Goal: Contribute content: Contribute content

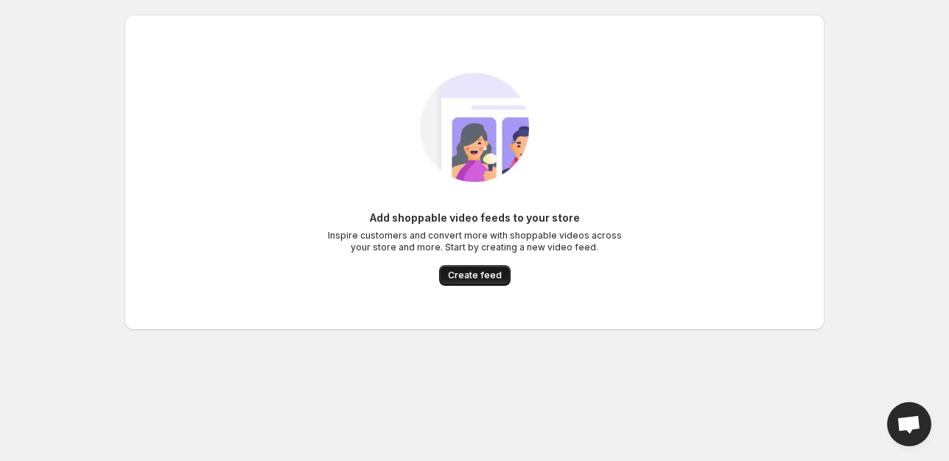
click at [469, 276] on span "Create feed" at bounding box center [475, 276] width 54 height 12
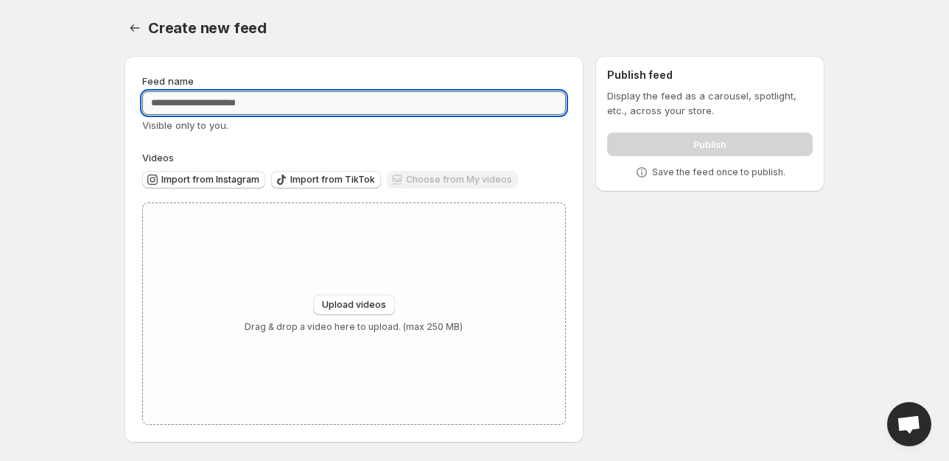
click at [273, 102] on input "Feed name" at bounding box center [354, 103] width 424 height 24
type input "**********"
click at [230, 178] on span "Import from Instagram" at bounding box center [210, 180] width 98 height 12
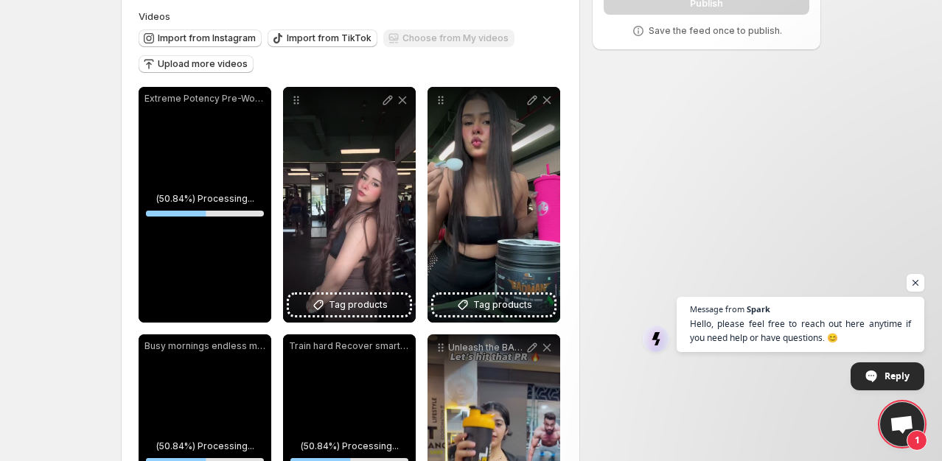
scroll to position [147, 0]
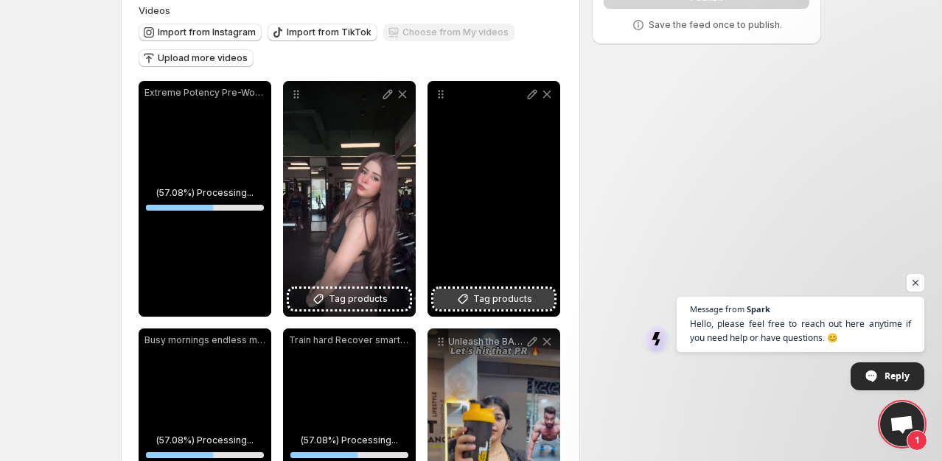
click at [513, 296] on span "Tag products" at bounding box center [502, 299] width 59 height 15
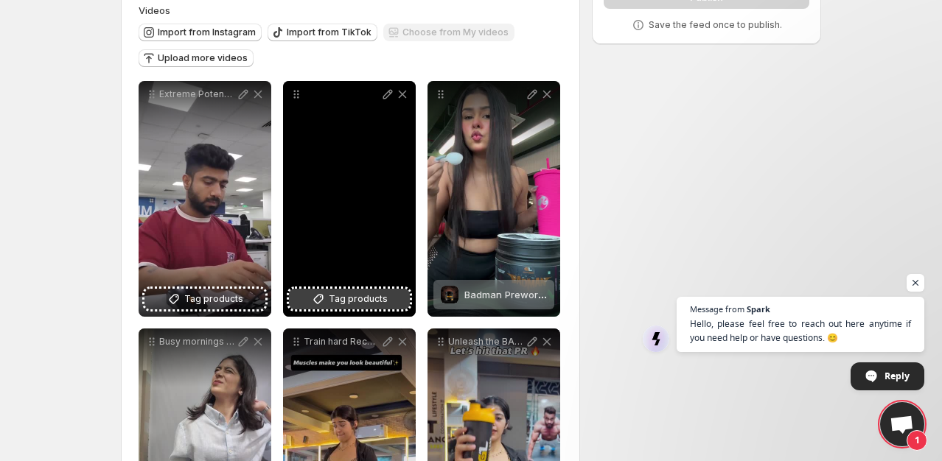
click at [378, 294] on span "Tag products" at bounding box center [358, 299] width 59 height 15
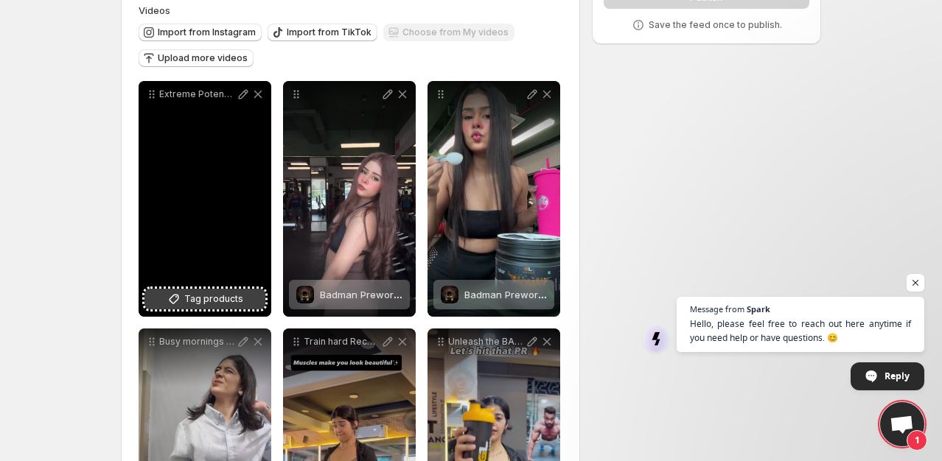
click at [208, 301] on span "Tag products" at bounding box center [213, 299] width 59 height 15
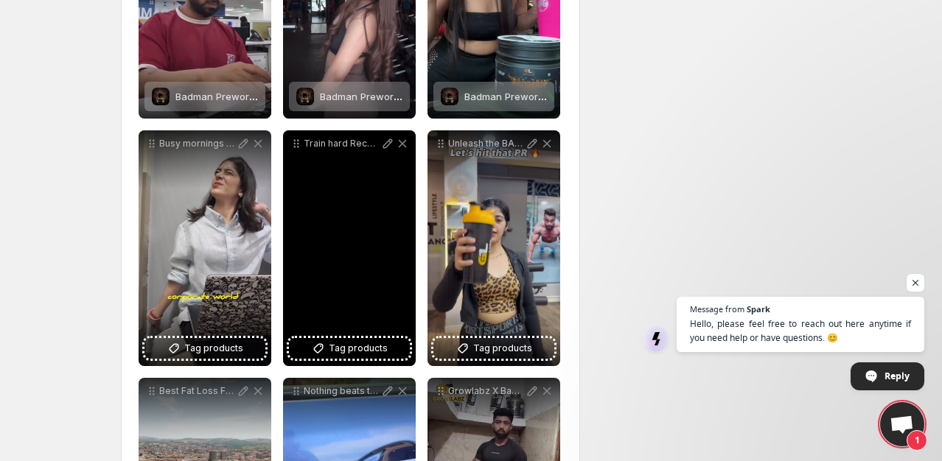
scroll to position [368, 0]
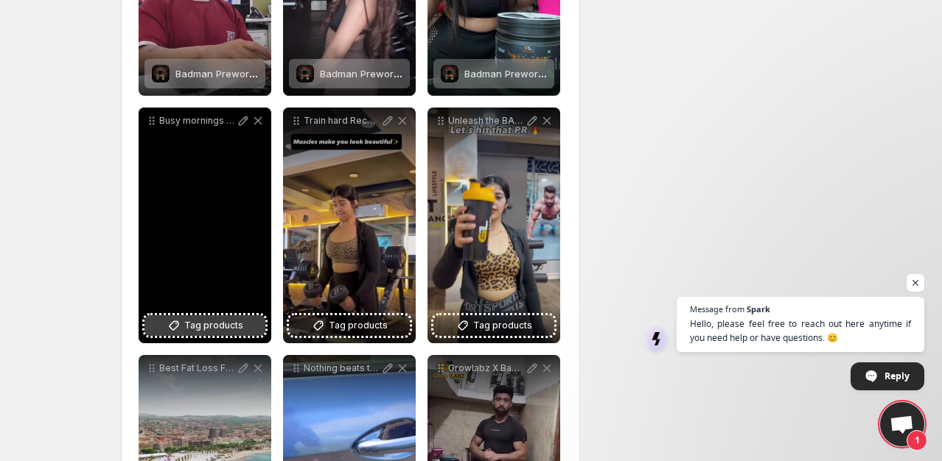
click at [206, 323] on span "Tag products" at bounding box center [213, 325] width 59 height 15
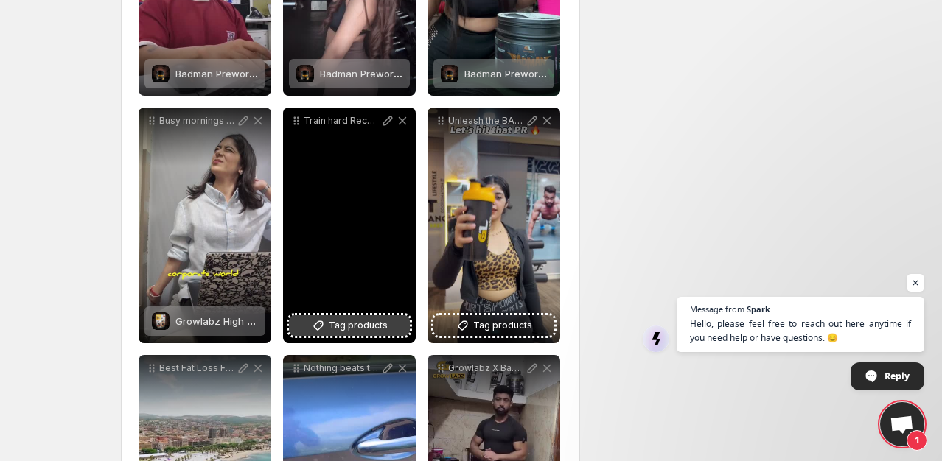
click at [342, 326] on span "Tag products" at bounding box center [358, 325] width 59 height 15
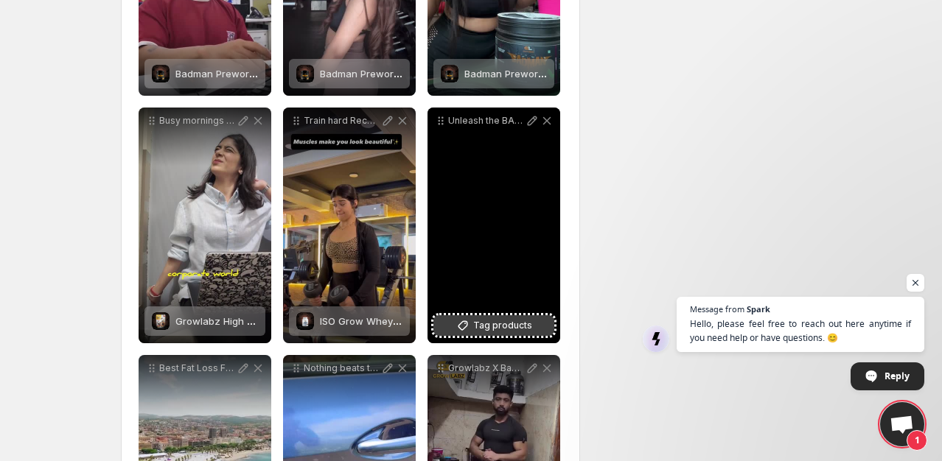
click at [489, 318] on button "Tag products" at bounding box center [493, 325] width 121 height 21
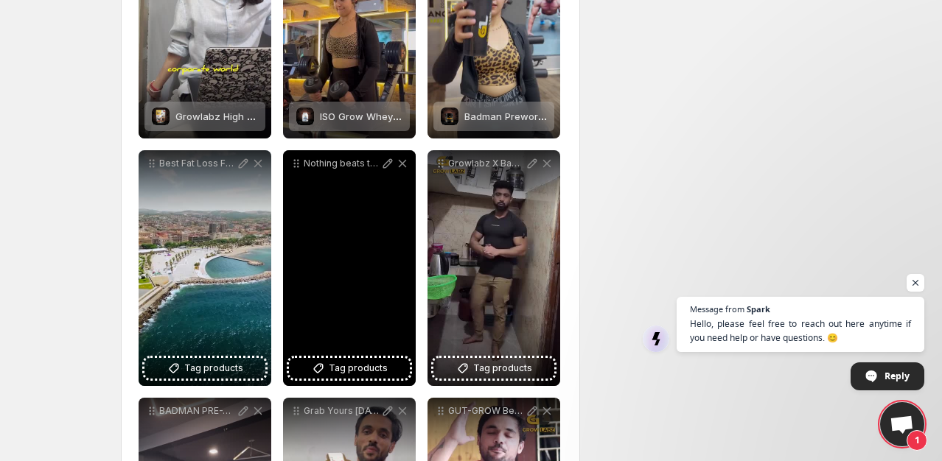
scroll to position [589, 0]
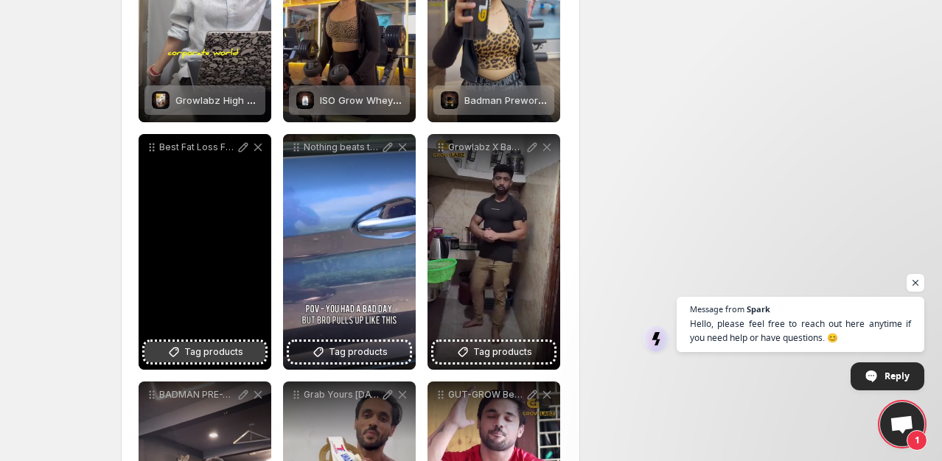
click at [180, 348] on icon at bounding box center [174, 352] width 15 height 15
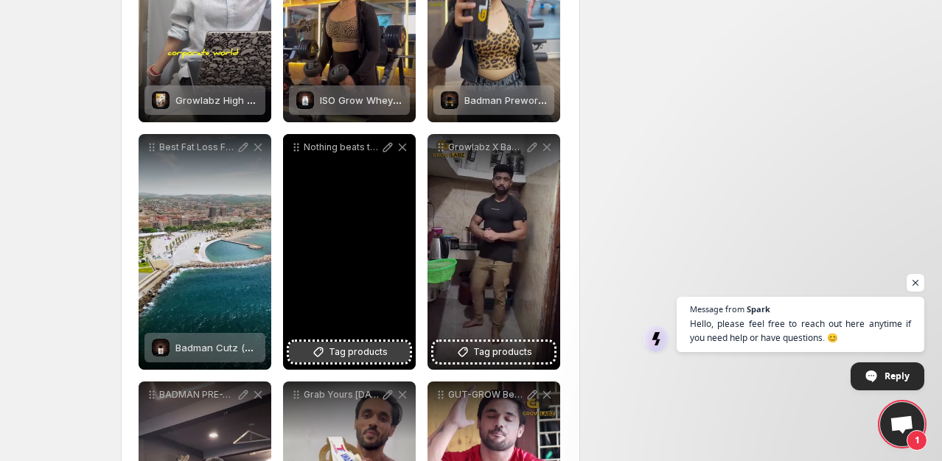
click at [361, 348] on span "Tag products" at bounding box center [358, 352] width 59 height 15
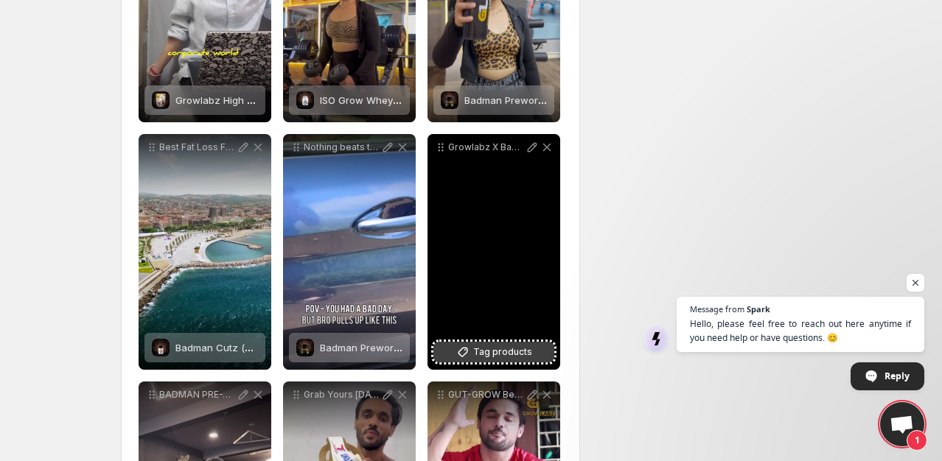
click at [484, 344] on button "Tag products" at bounding box center [493, 352] width 121 height 21
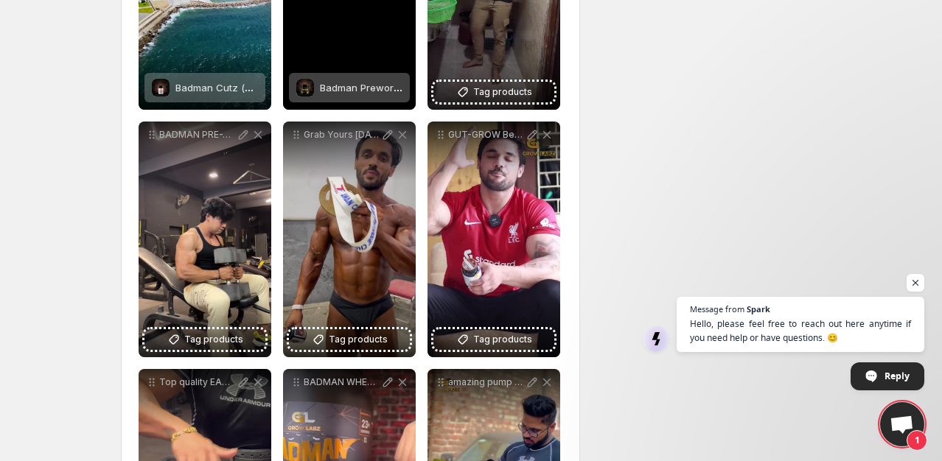
scroll to position [884, 0]
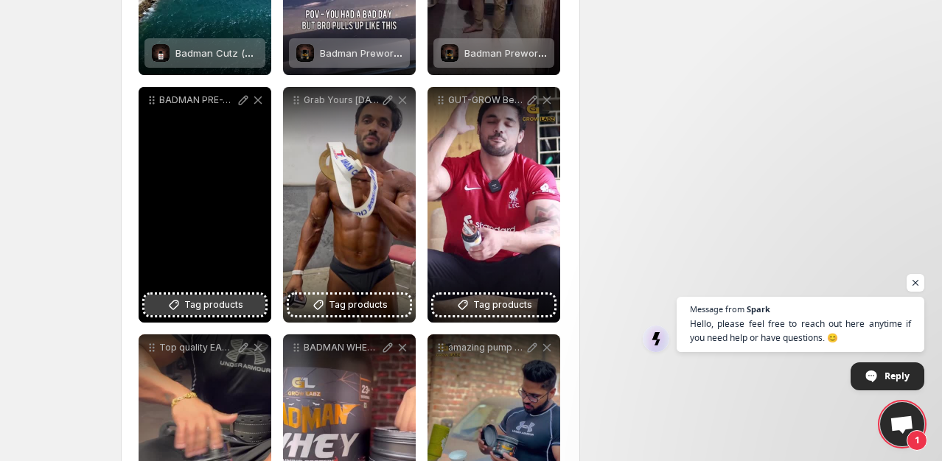
click at [207, 299] on span "Tag products" at bounding box center [213, 305] width 59 height 15
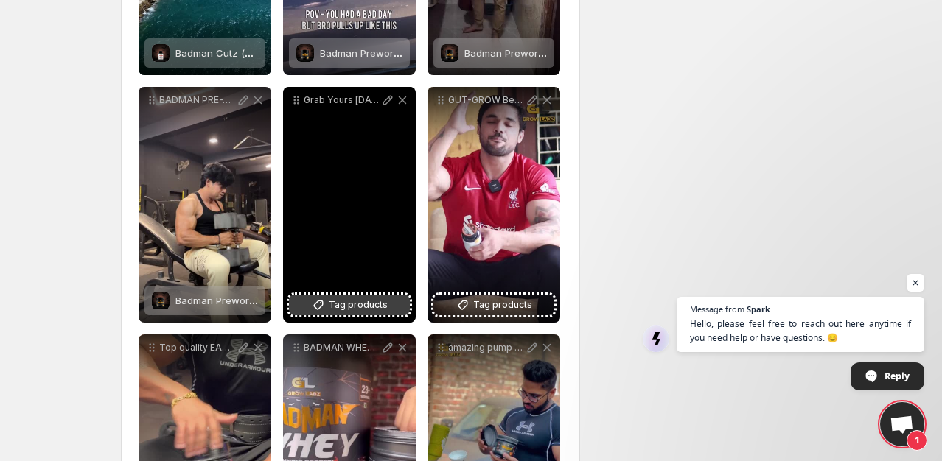
click at [339, 301] on span "Tag products" at bounding box center [358, 305] width 59 height 15
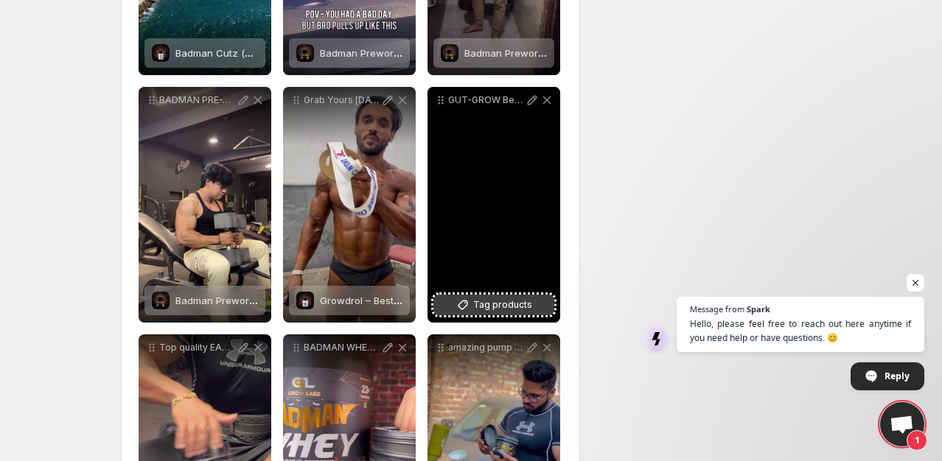
click at [513, 303] on span "Tag products" at bounding box center [502, 305] width 59 height 15
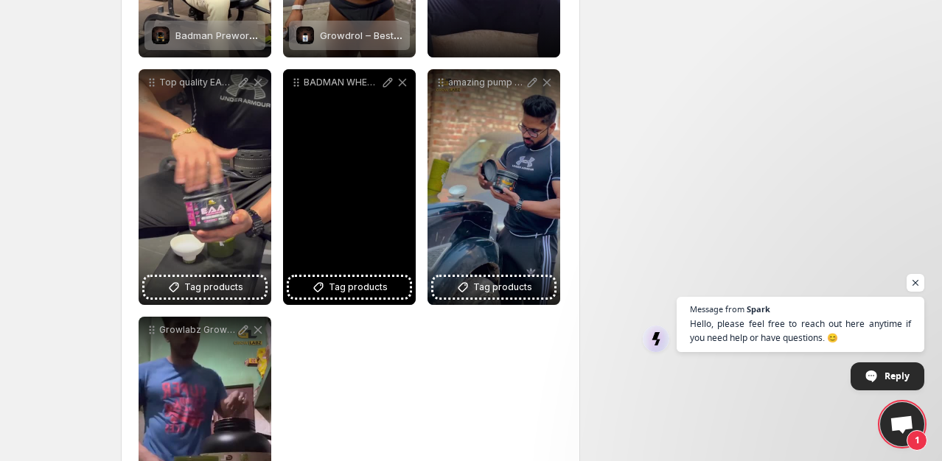
scroll to position [1179, 0]
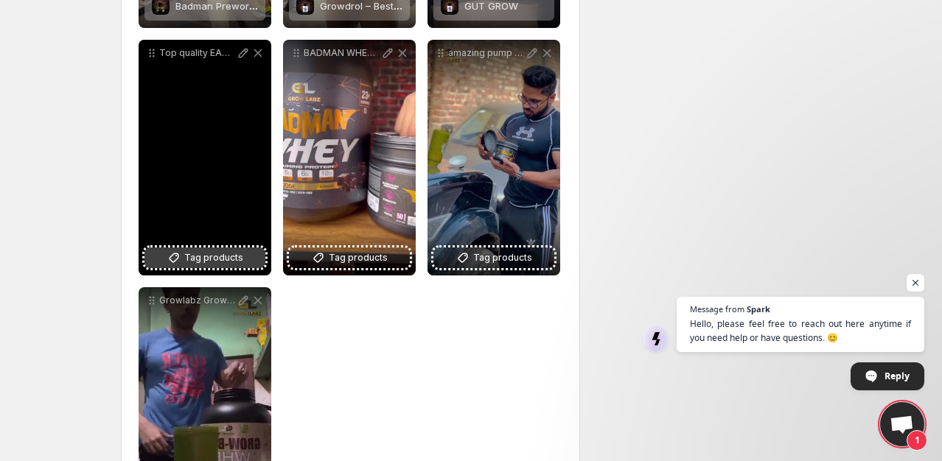
click at [212, 252] on span "Tag products" at bounding box center [213, 258] width 59 height 15
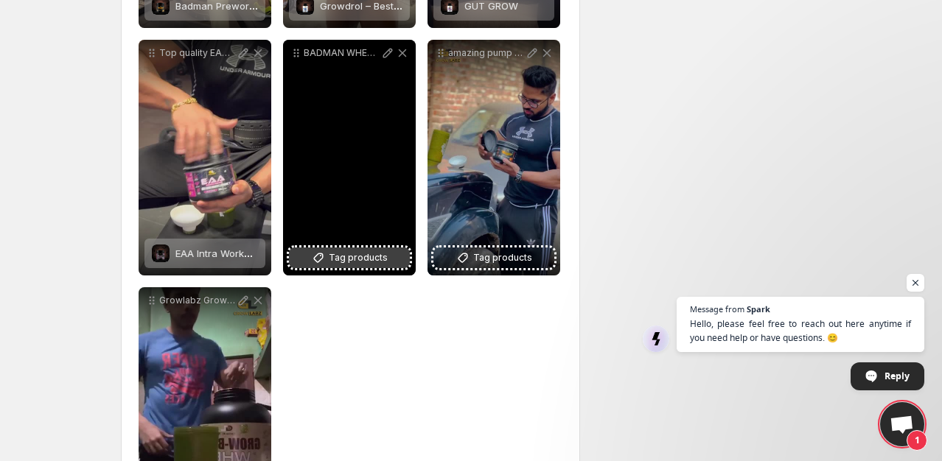
click at [360, 257] on span "Tag products" at bounding box center [358, 258] width 59 height 15
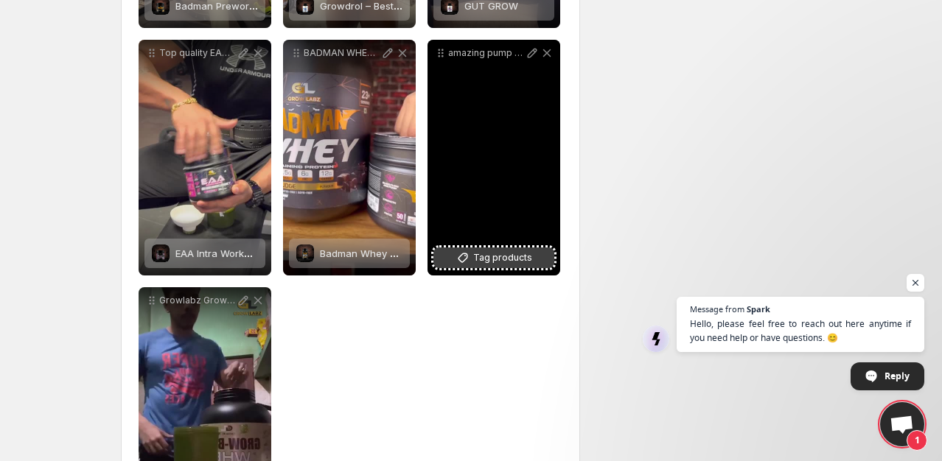
click at [519, 252] on span "Tag products" at bounding box center [502, 258] width 59 height 15
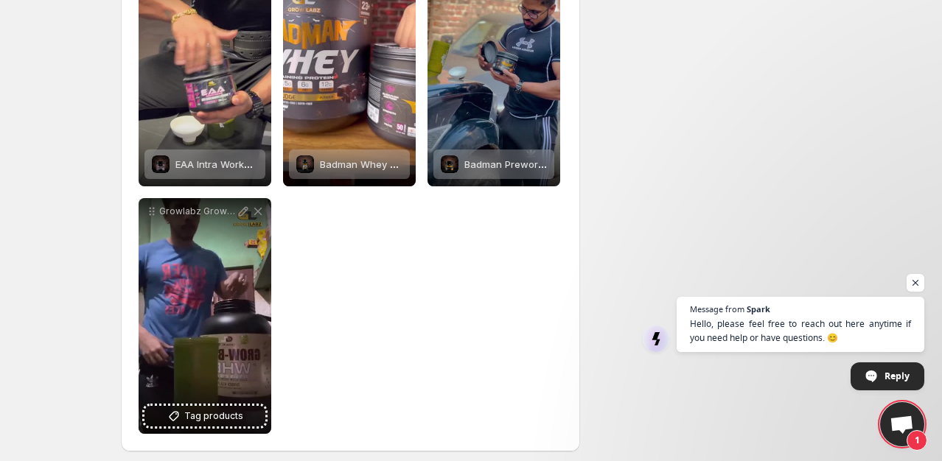
scroll to position [1276, 0]
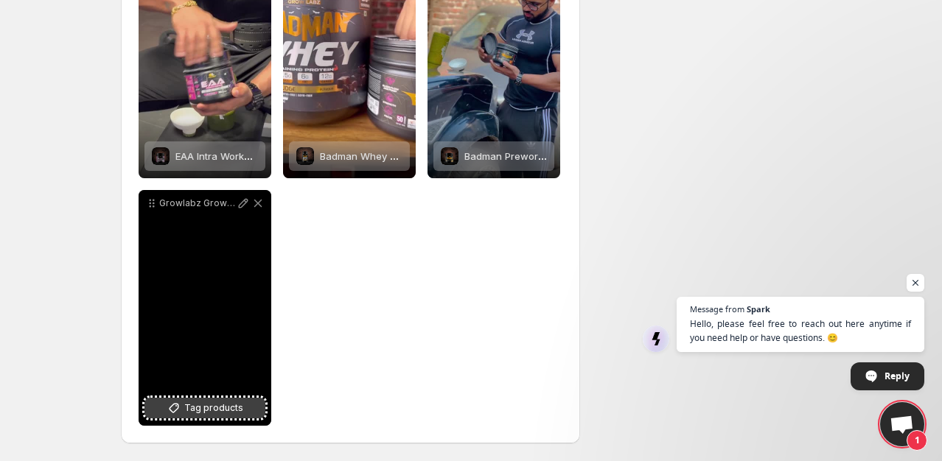
click at [221, 401] on span "Tag products" at bounding box center [213, 408] width 59 height 15
click at [220, 413] on span "Tag products" at bounding box center [213, 408] width 59 height 15
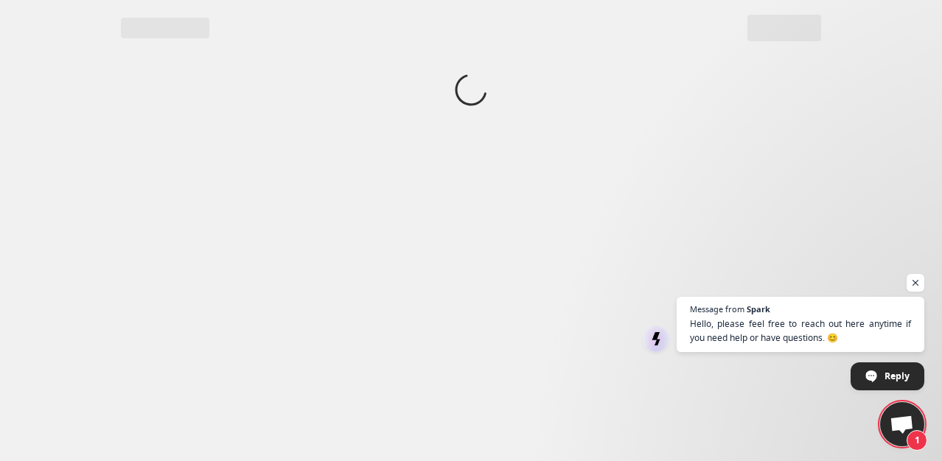
scroll to position [0, 0]
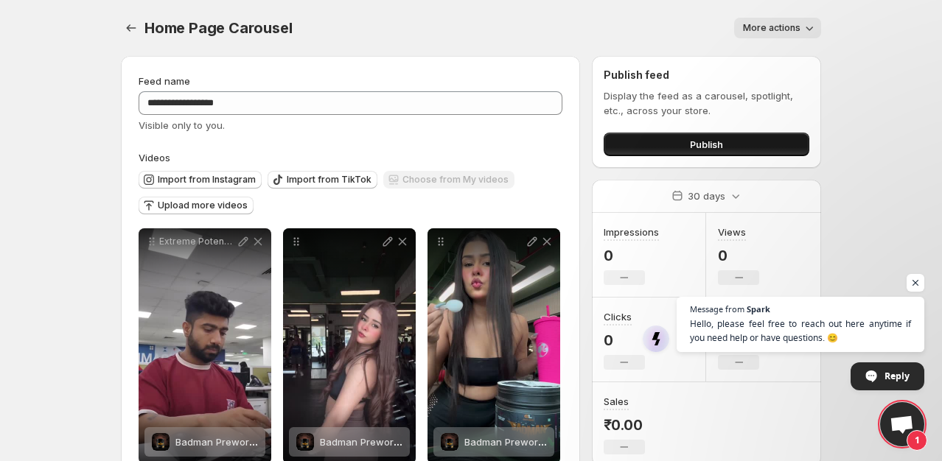
click at [685, 140] on button "Publish" at bounding box center [706, 145] width 206 height 24
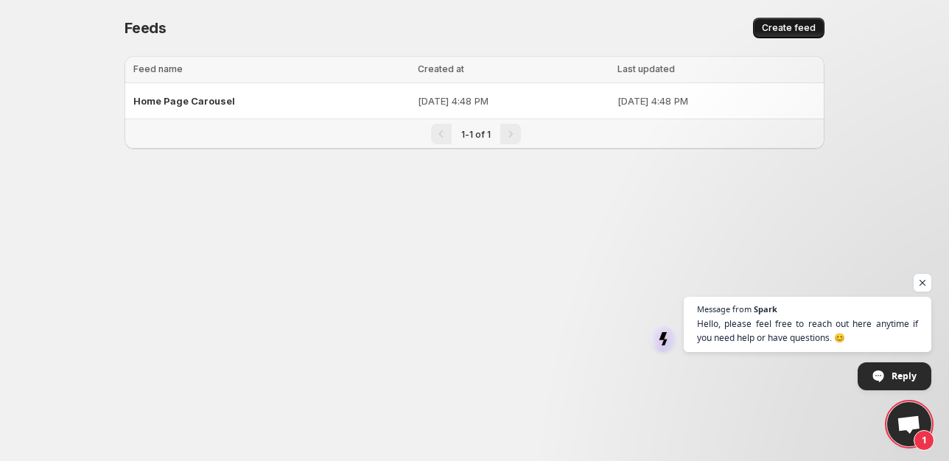
click at [788, 27] on span "Create feed" at bounding box center [789, 28] width 54 height 12
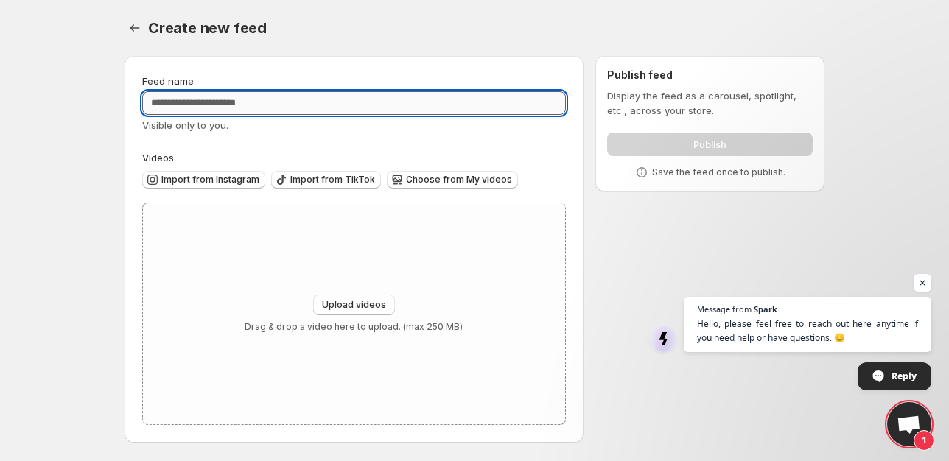
click at [254, 104] on input "Feed name" at bounding box center [354, 103] width 424 height 24
type input "**********"
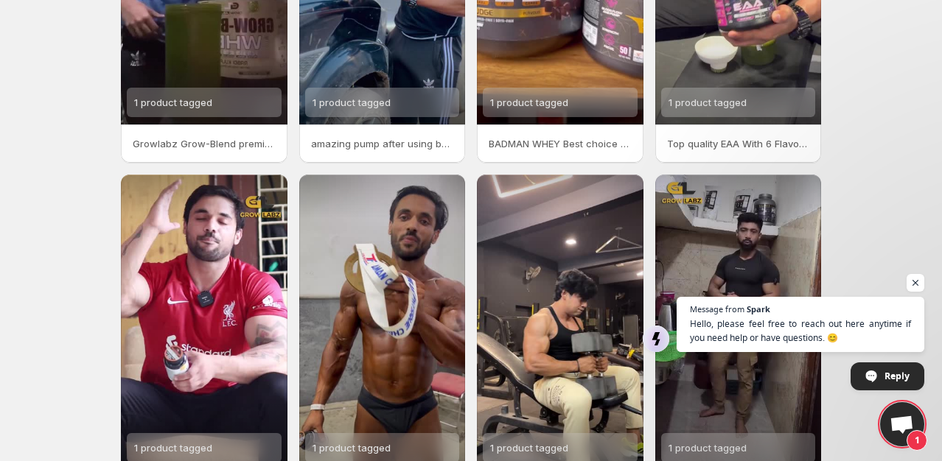
scroll to position [341, 0]
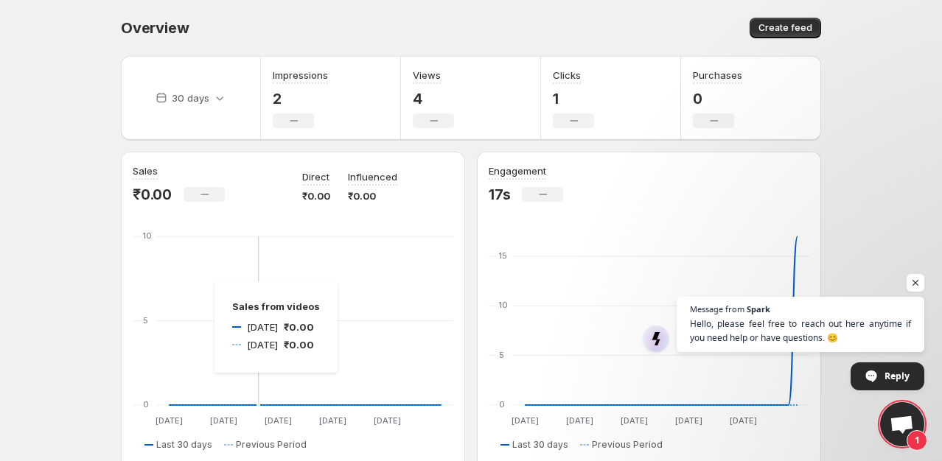
scroll to position [74, 0]
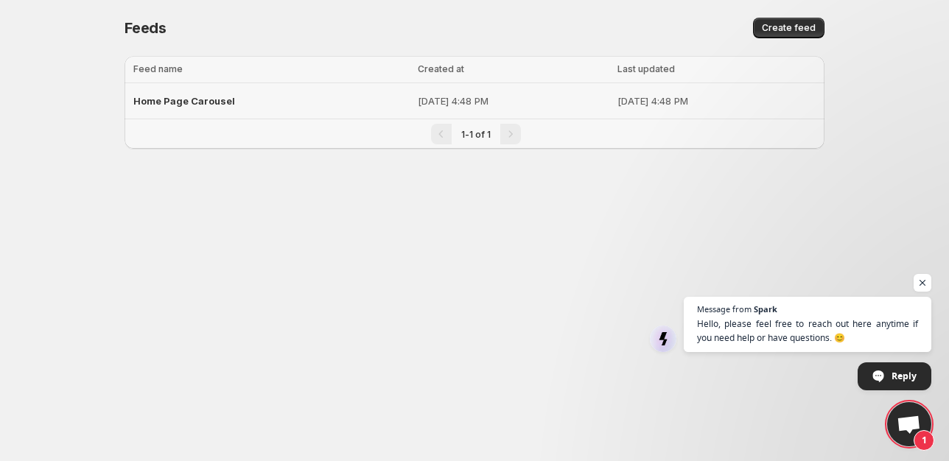
click at [239, 102] on div "Home Page Carousel" at bounding box center [271, 101] width 276 height 27
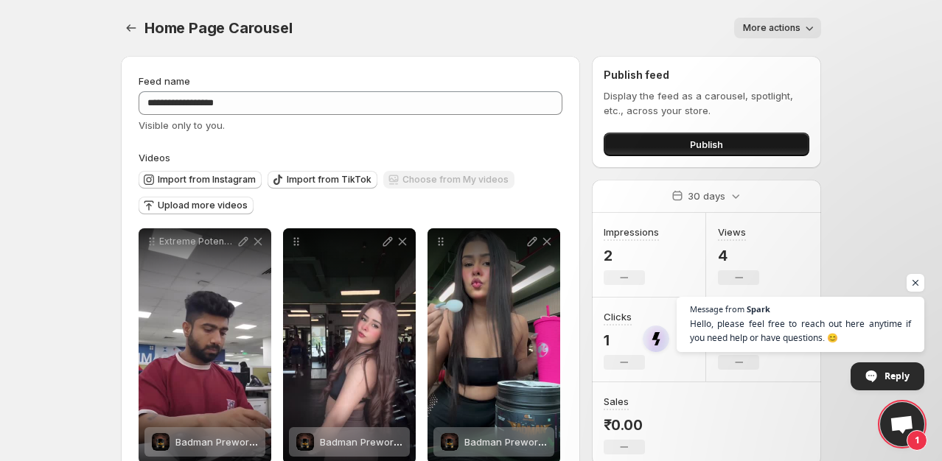
click at [661, 143] on button "Publish" at bounding box center [706, 145] width 206 height 24
